Goal: Task Accomplishment & Management: Complete application form

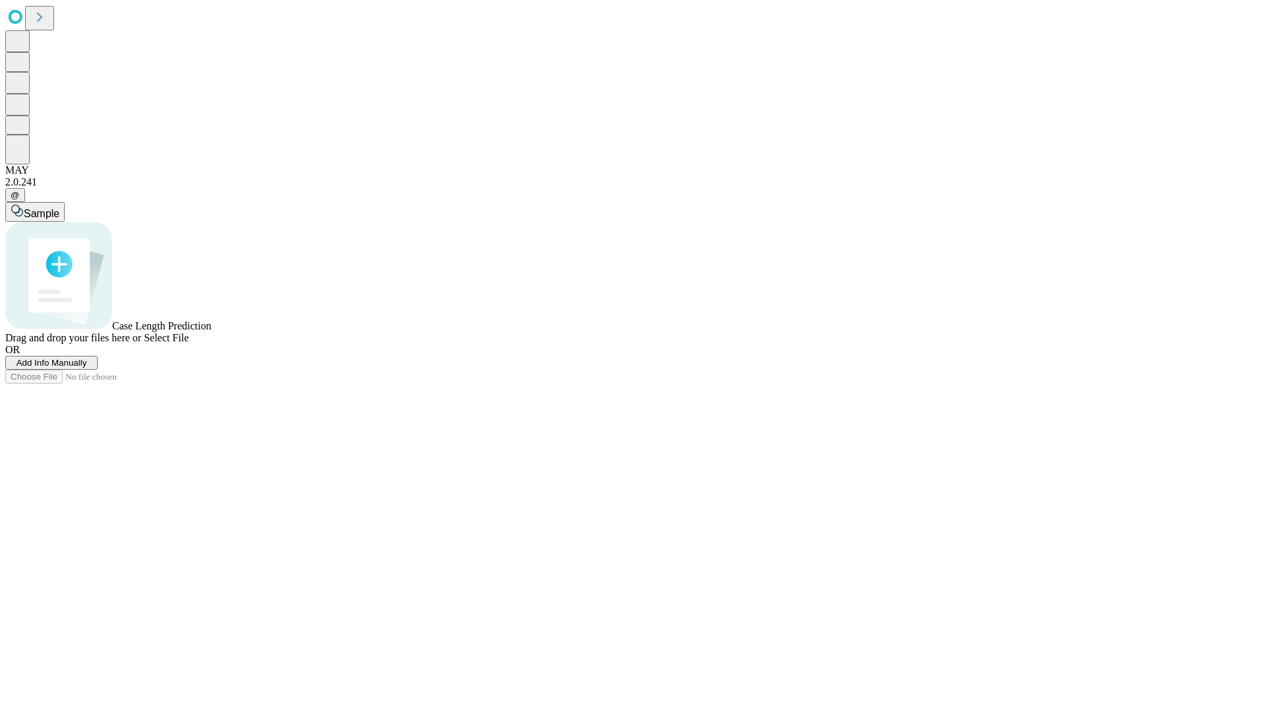
click at [87, 368] on span "Add Info Manually" at bounding box center [51, 363] width 71 height 10
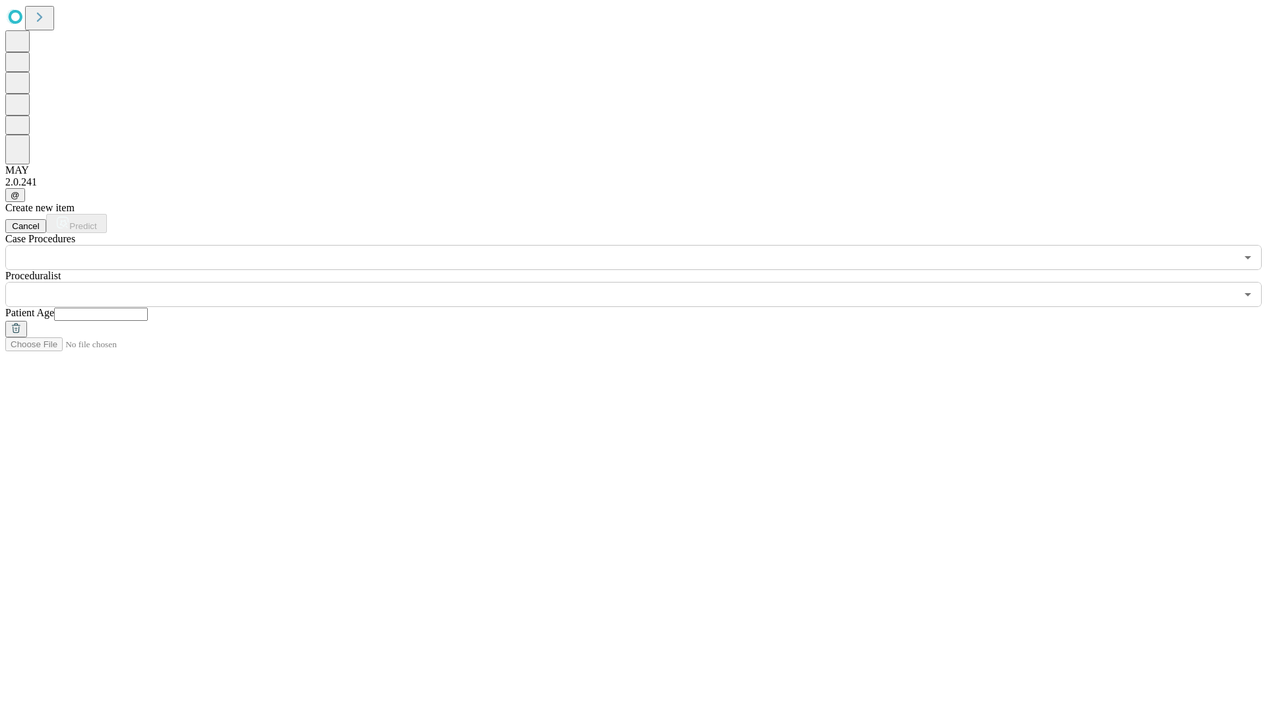
click at [148, 307] on input "text" at bounding box center [101, 313] width 94 height 13
type input "**"
click at [643, 282] on input "text" at bounding box center [620, 294] width 1231 height 25
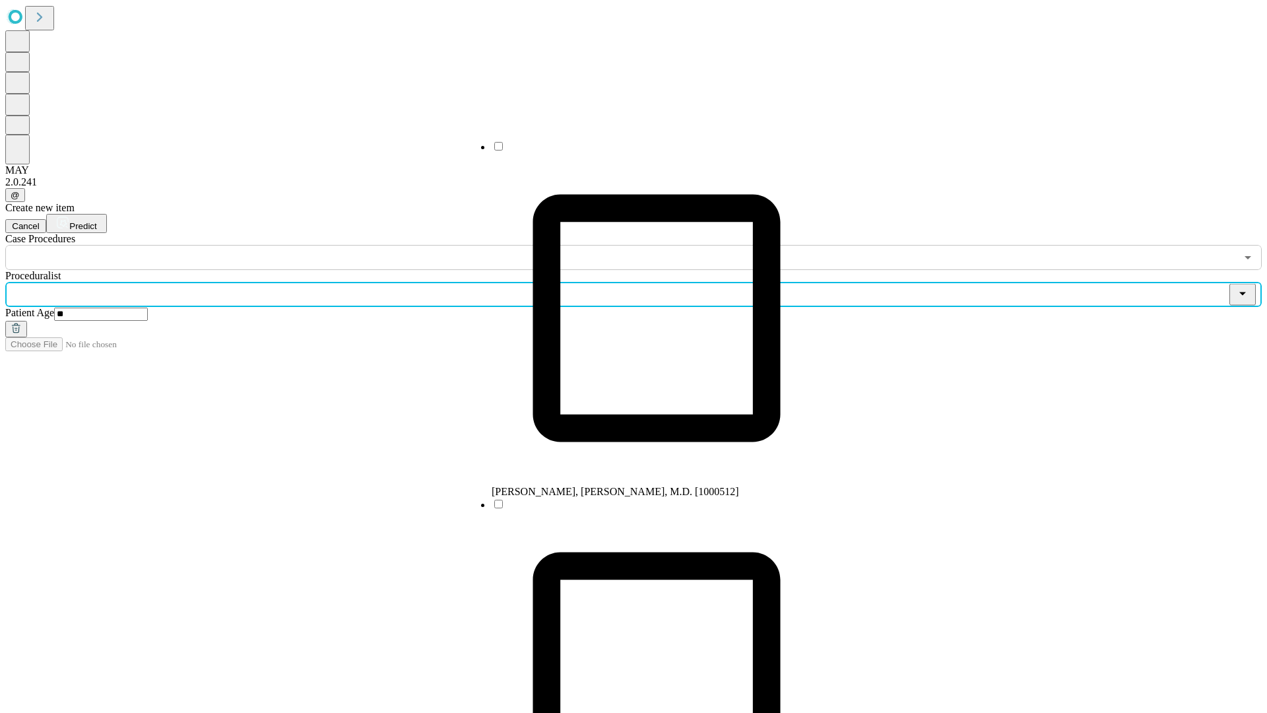
click at [643, 151] on li "[PERSON_NAME], [PERSON_NAME], M.D. [1000512]" at bounding box center [657, 319] width 330 height 358
click at [277, 245] on input "text" at bounding box center [620, 257] width 1231 height 25
